Goal: Task Accomplishment & Management: Manage account settings

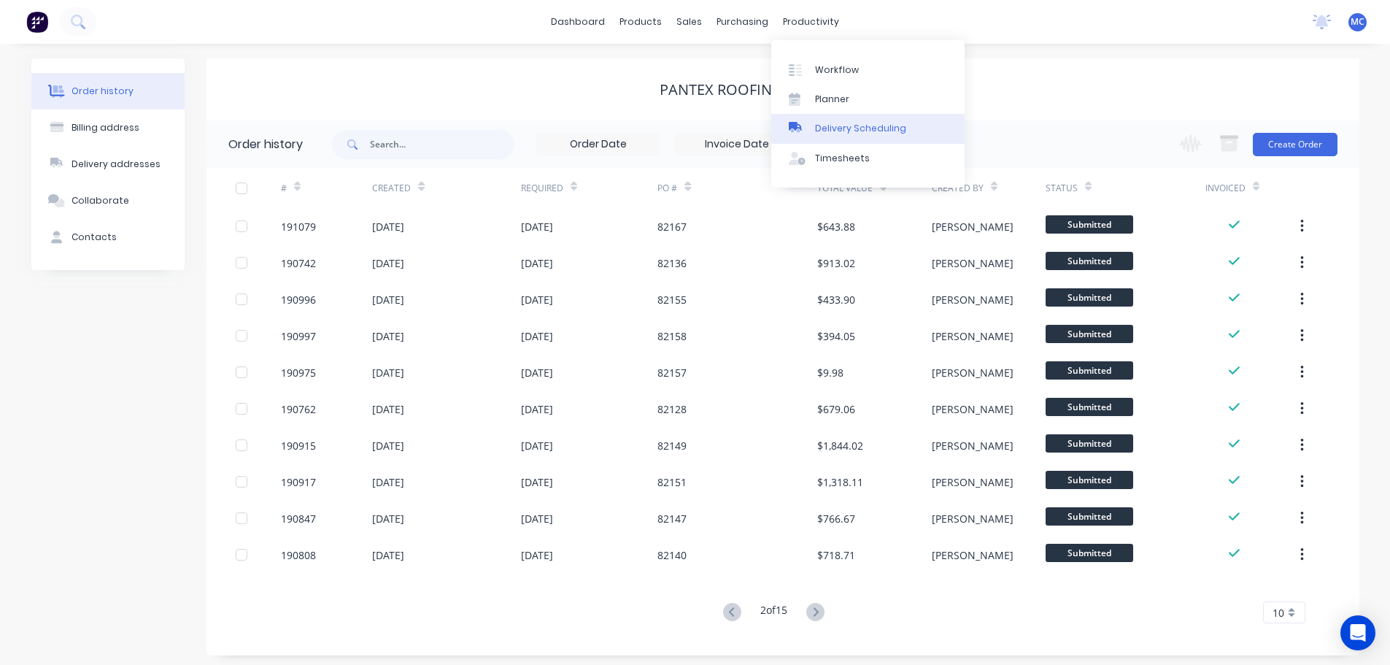
click at [873, 126] on div "Delivery Scheduling" at bounding box center [860, 128] width 91 height 13
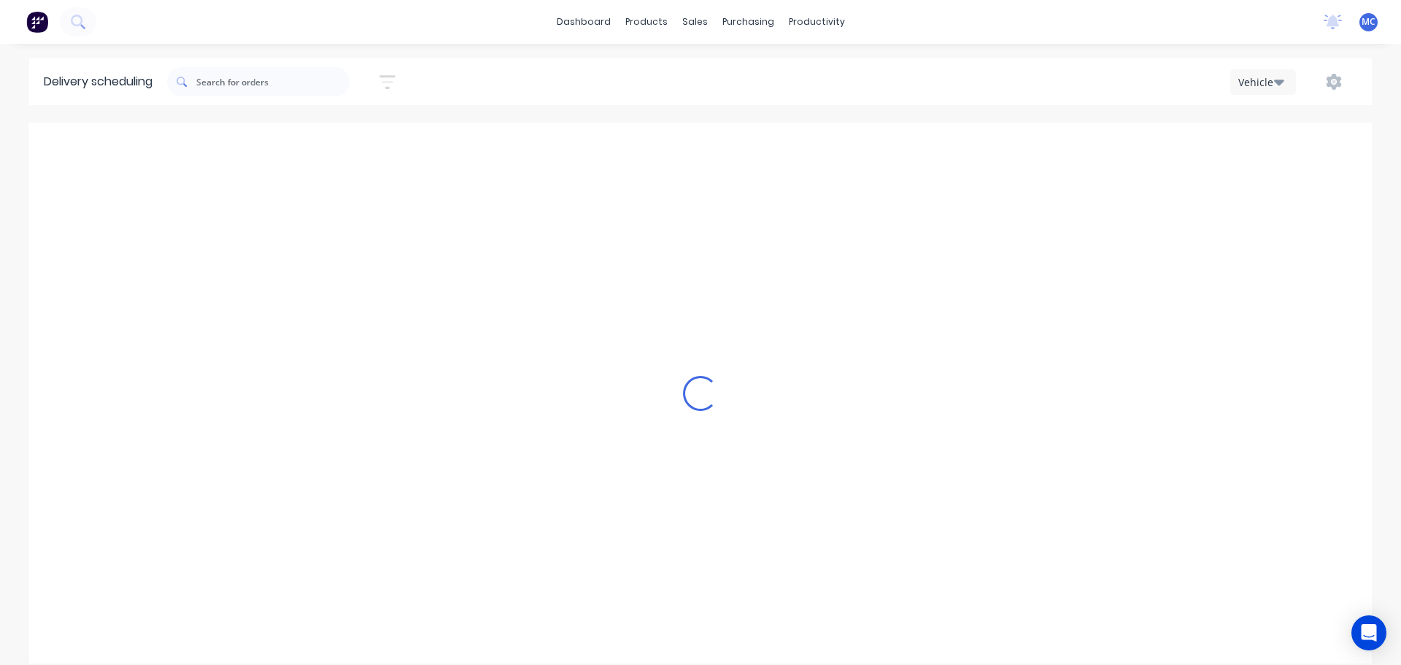
scroll to position [0, 1]
click at [392, 81] on icon "button" at bounding box center [388, 81] width 12 height 2
click at [334, 142] on input at bounding box center [321, 137] width 136 height 22
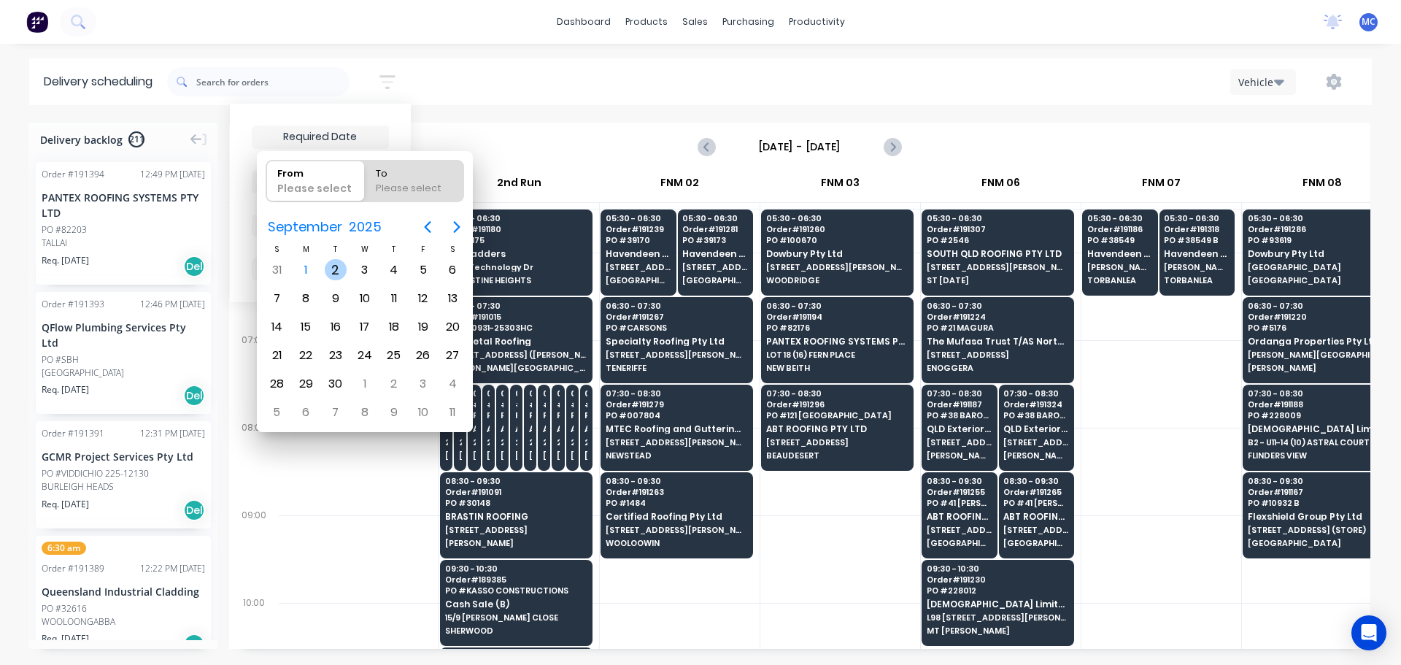
click at [336, 271] on div "2" at bounding box center [336, 270] width 22 height 22
type input "[DATE]"
radio input "false"
radio input "true"
click at [336, 271] on div "2" at bounding box center [336, 270] width 22 height 22
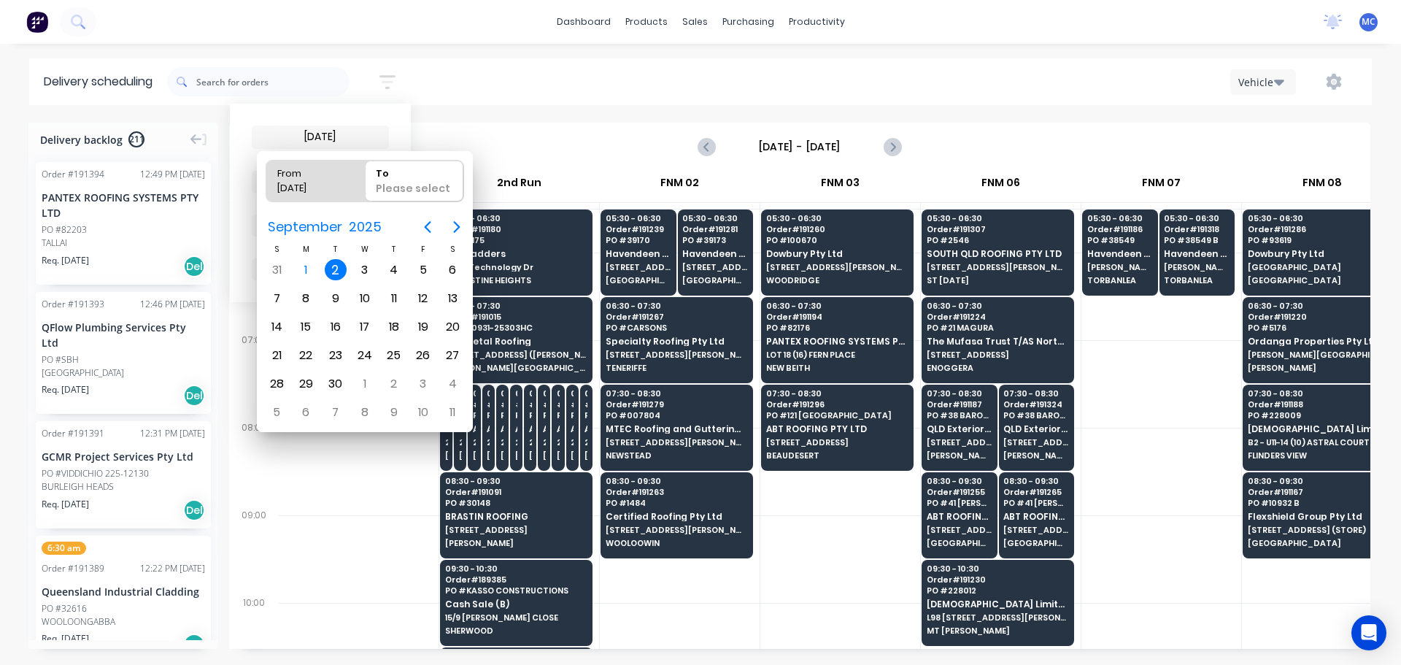
type input "[DATE] - [DATE]"
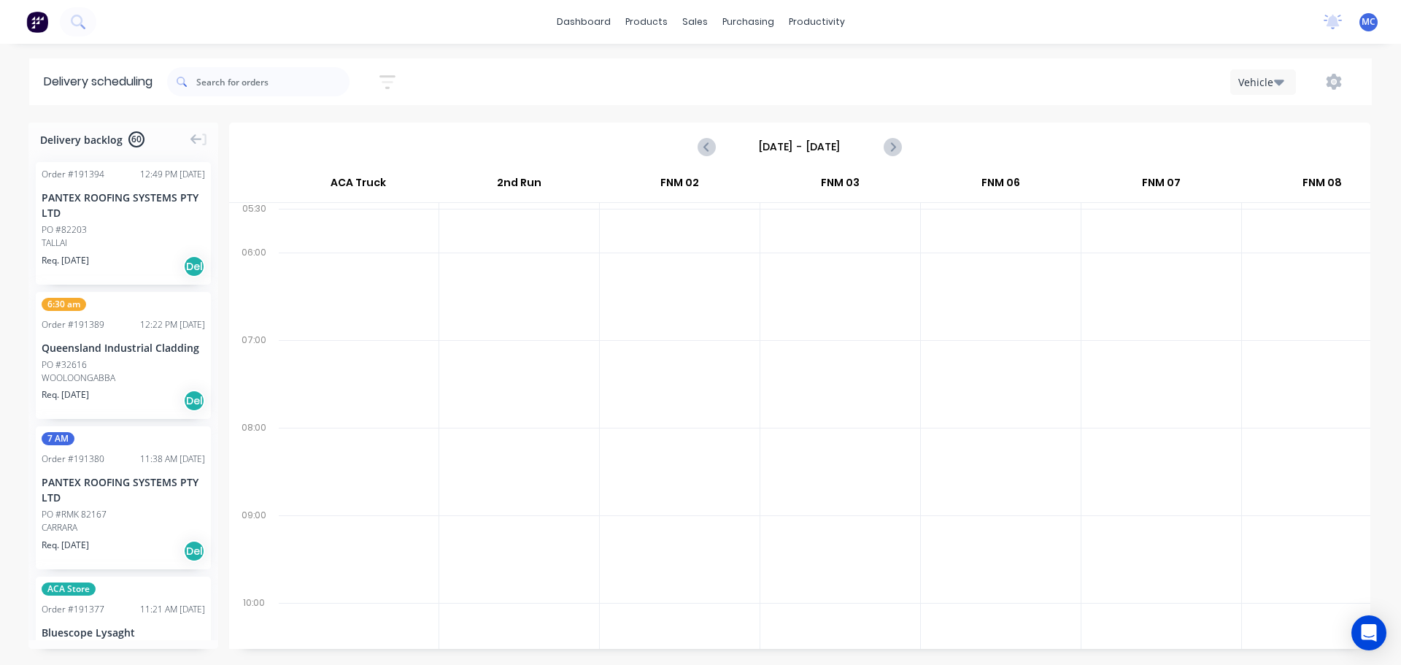
click at [617, 93] on div "[DATE] - [DATE] Sort by Most recent Created date Required date Order number Cus…" at bounding box center [769, 81] width 1205 height 41
